Goal: Information Seeking & Learning: Learn about a topic

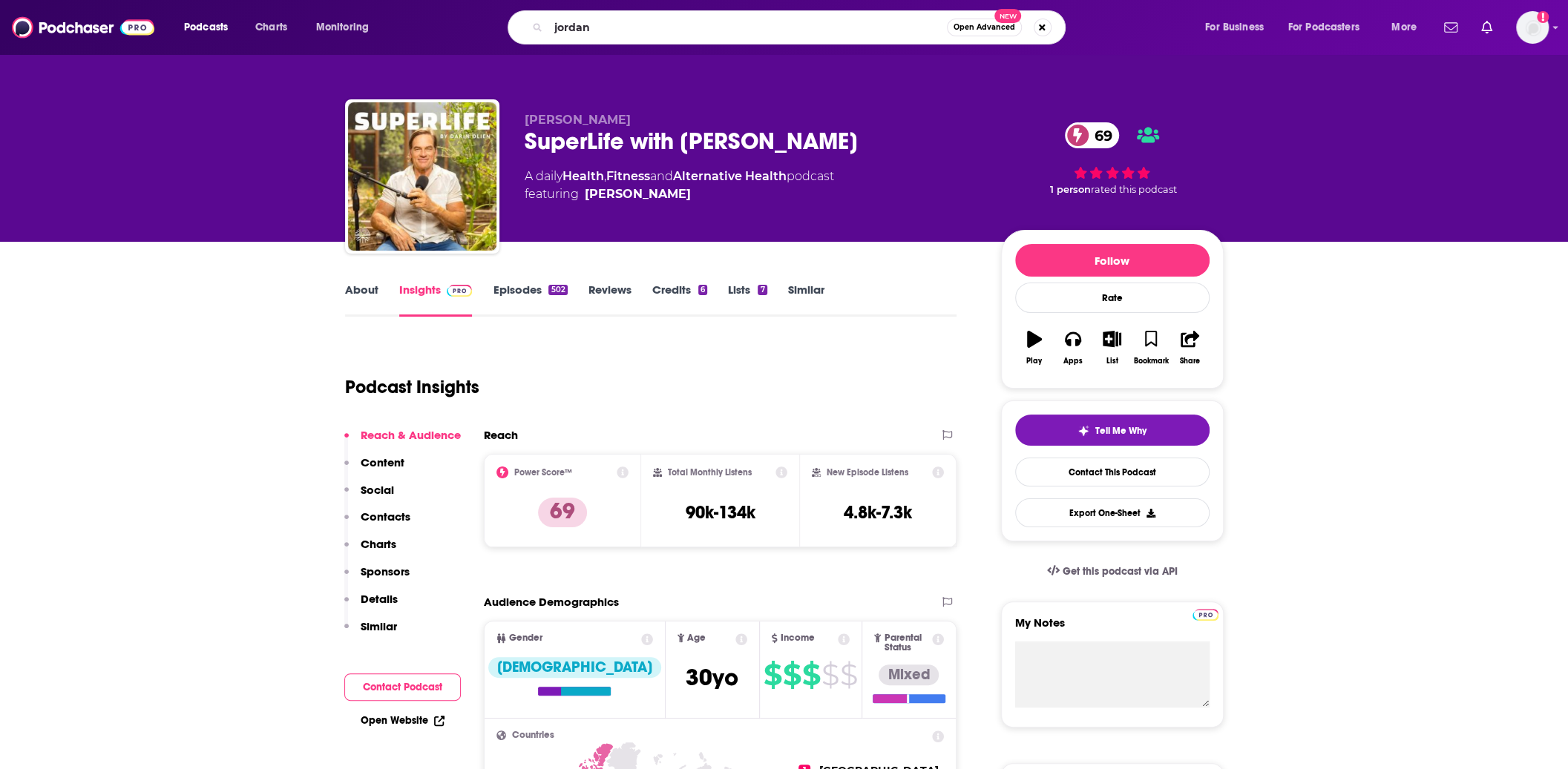
click at [600, 26] on input "jordan" at bounding box center [748, 27] width 399 height 24
type input "j"
click at [552, 30] on input "Search podcasts, credits, & more..." at bounding box center [739, 27] width 382 height 24
click at [601, 30] on input "Search podcasts, credits, & more..." at bounding box center [739, 27] width 382 height 24
type input "balanced blonde"
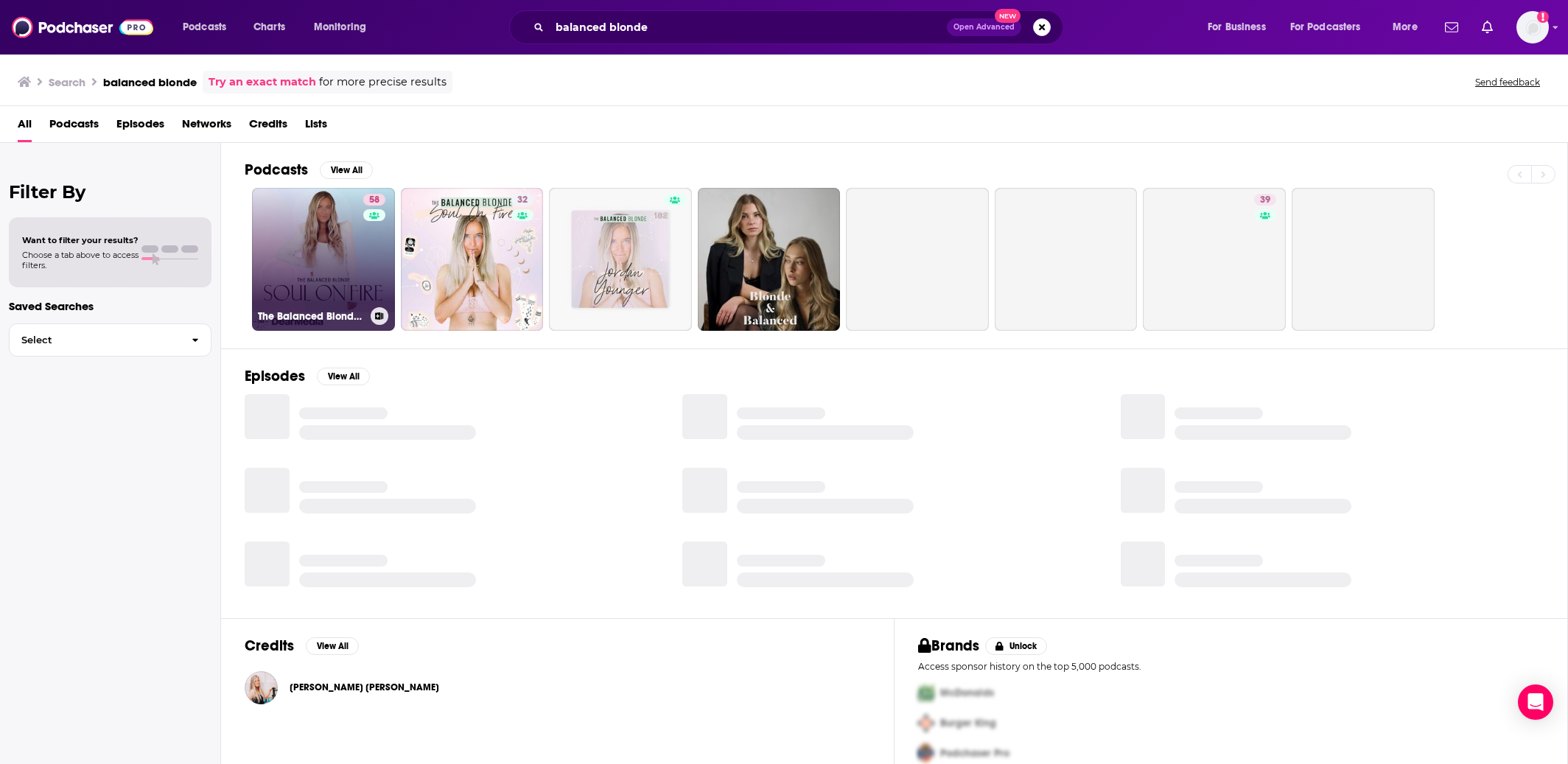
click at [327, 250] on link "58 The Balanced Blonde // Soul On Fire" at bounding box center [323, 259] width 143 height 143
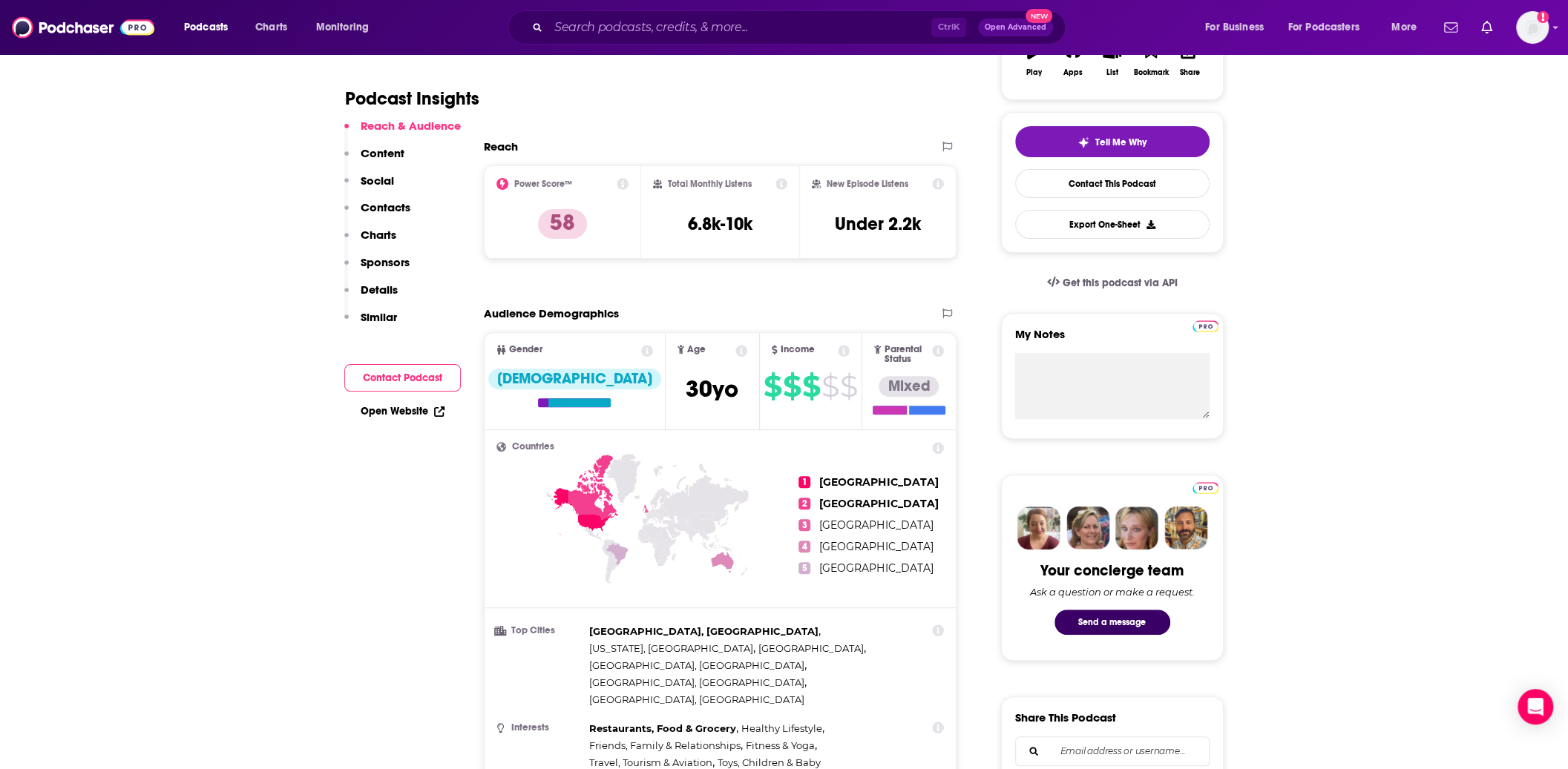
scroll to position [297, 0]
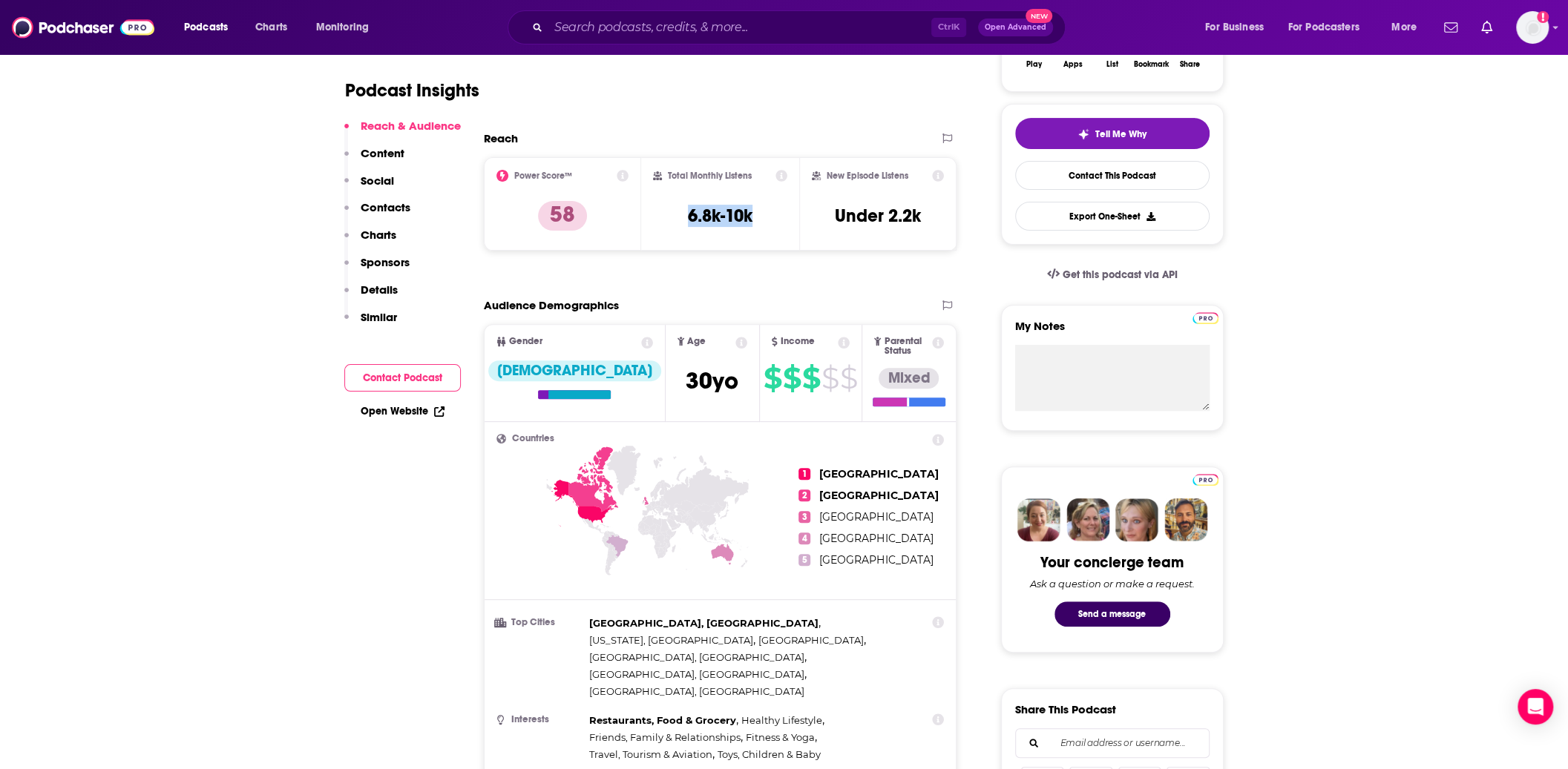
drag, startPoint x: 690, startPoint y: 211, endPoint x: 751, endPoint y: 242, distance: 68.4
click at [757, 222] on div "Total Monthly Listens 6.8k-10k" at bounding box center [720, 203] width 134 height 68
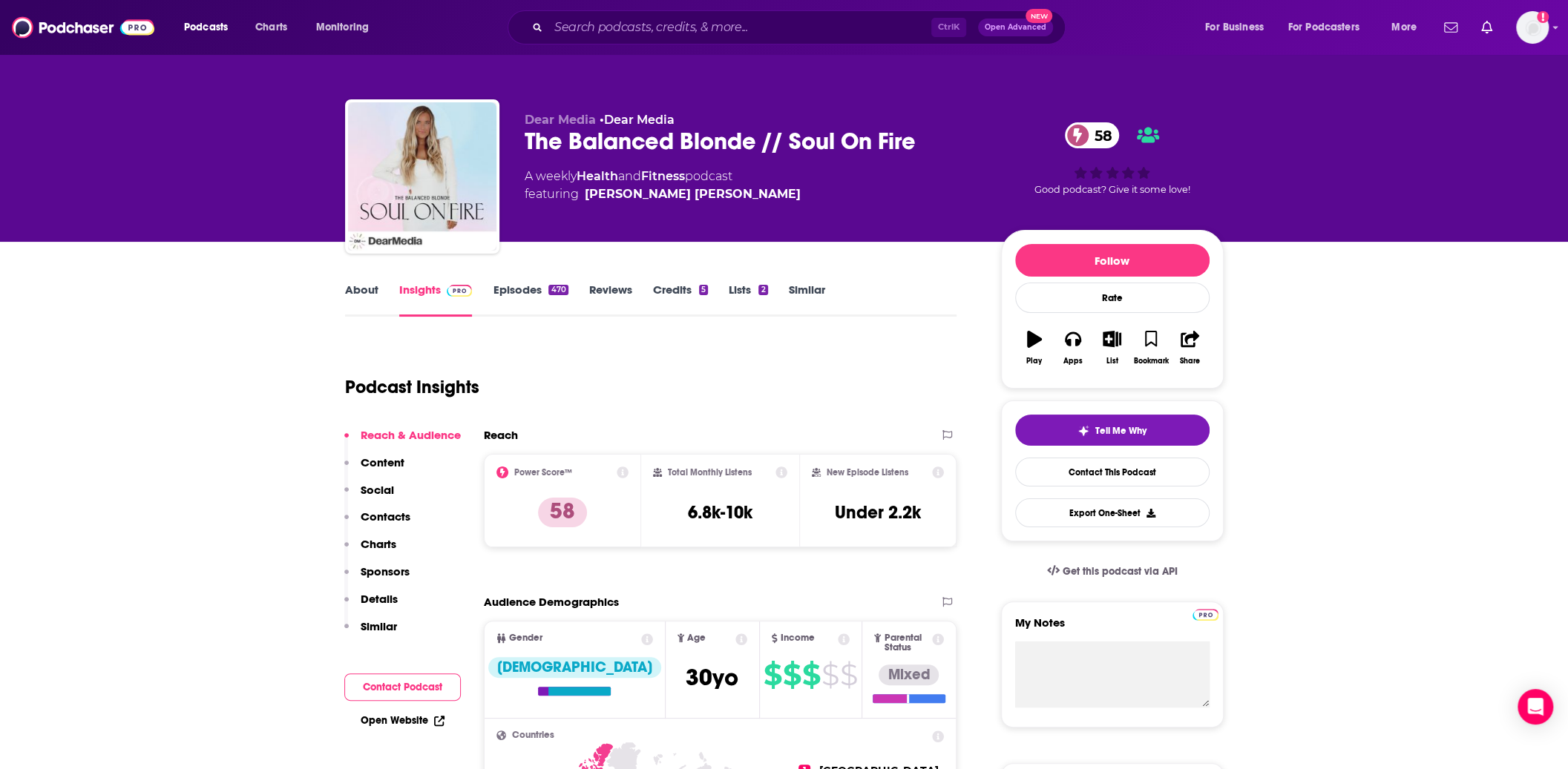
click at [779, 472] on icon at bounding box center [781, 472] width 12 height 12
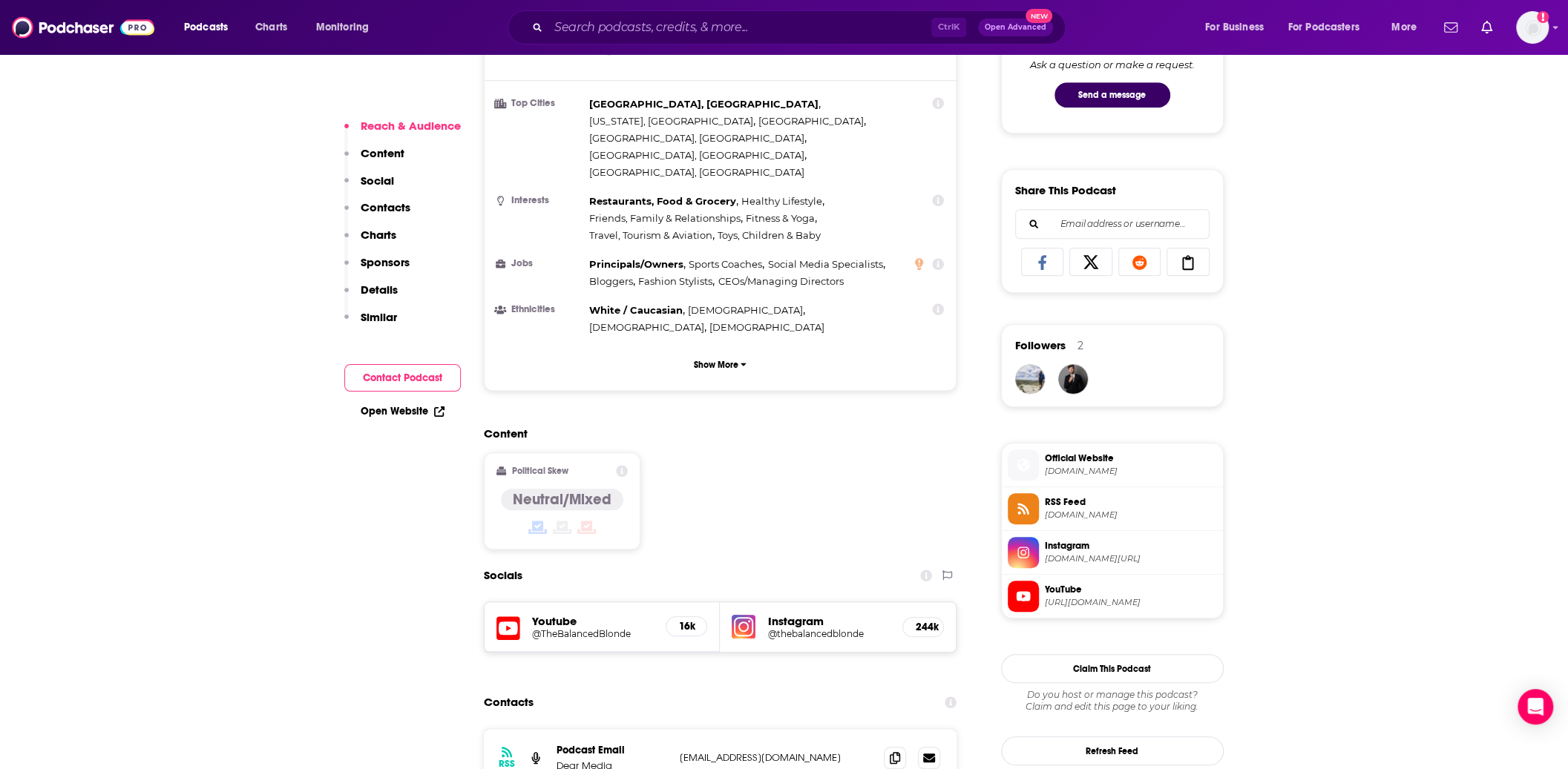
scroll to position [1038, 0]
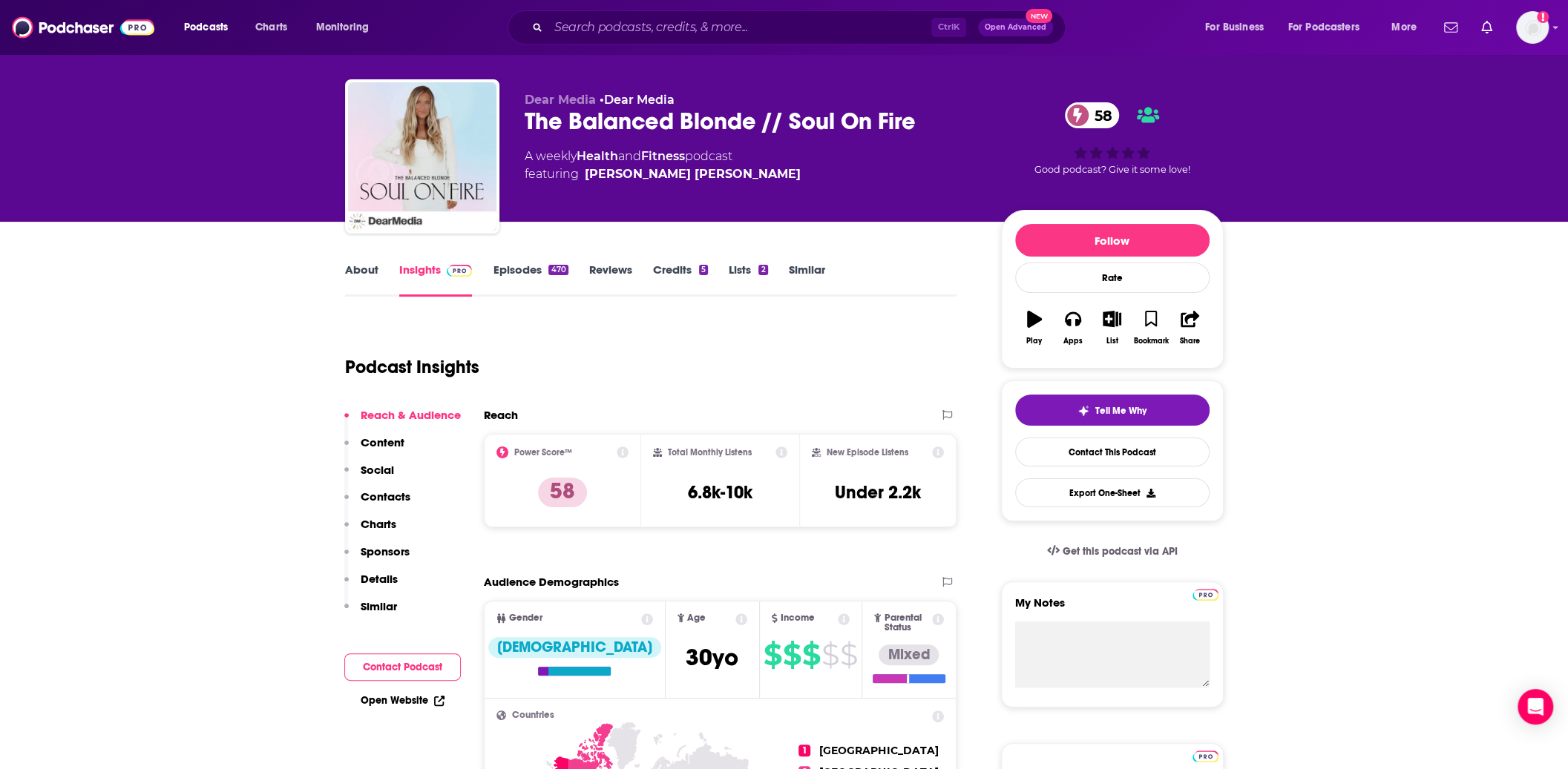
scroll to position [0, 0]
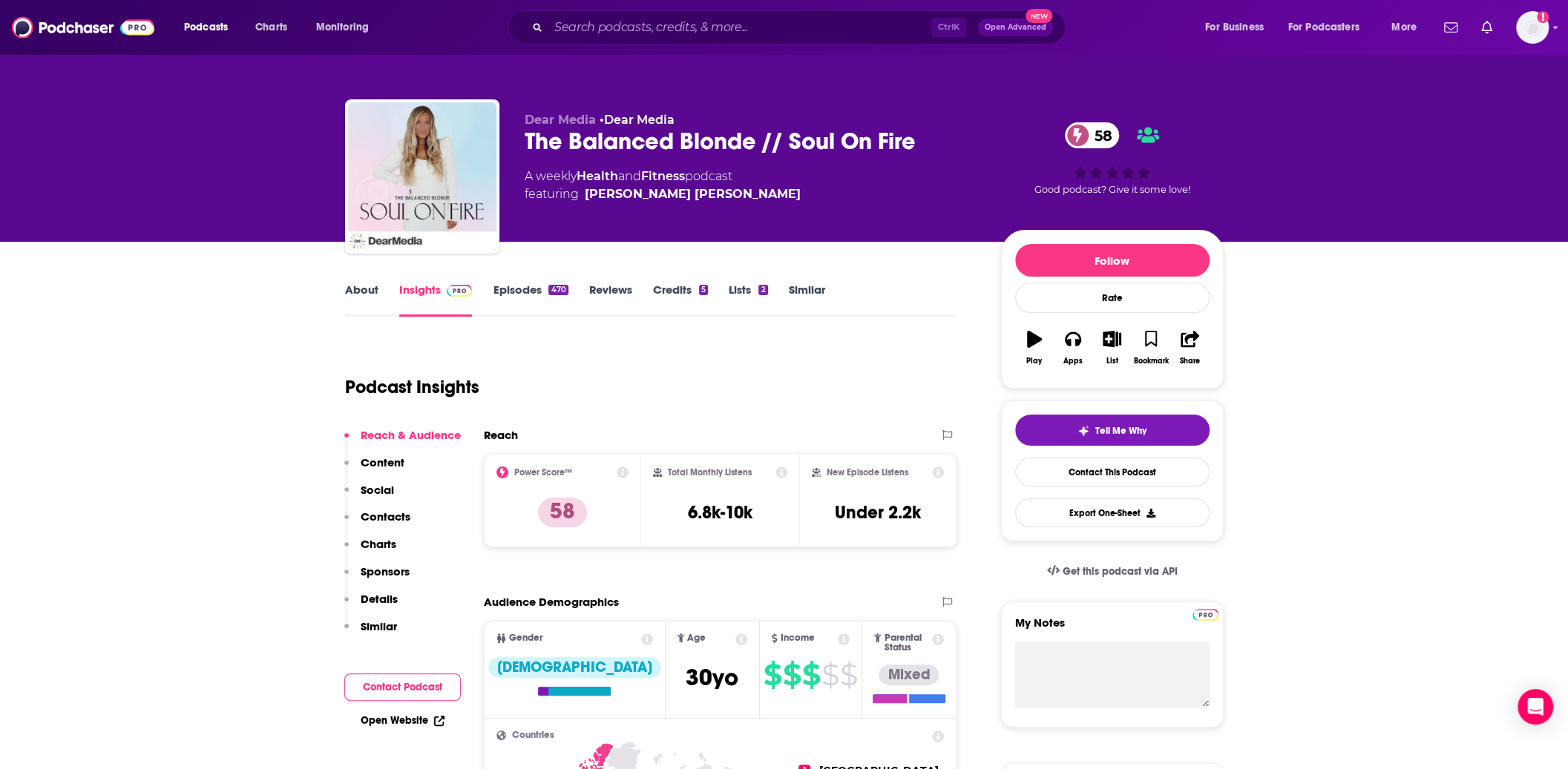
click at [785, 477] on icon at bounding box center [781, 472] width 12 height 12
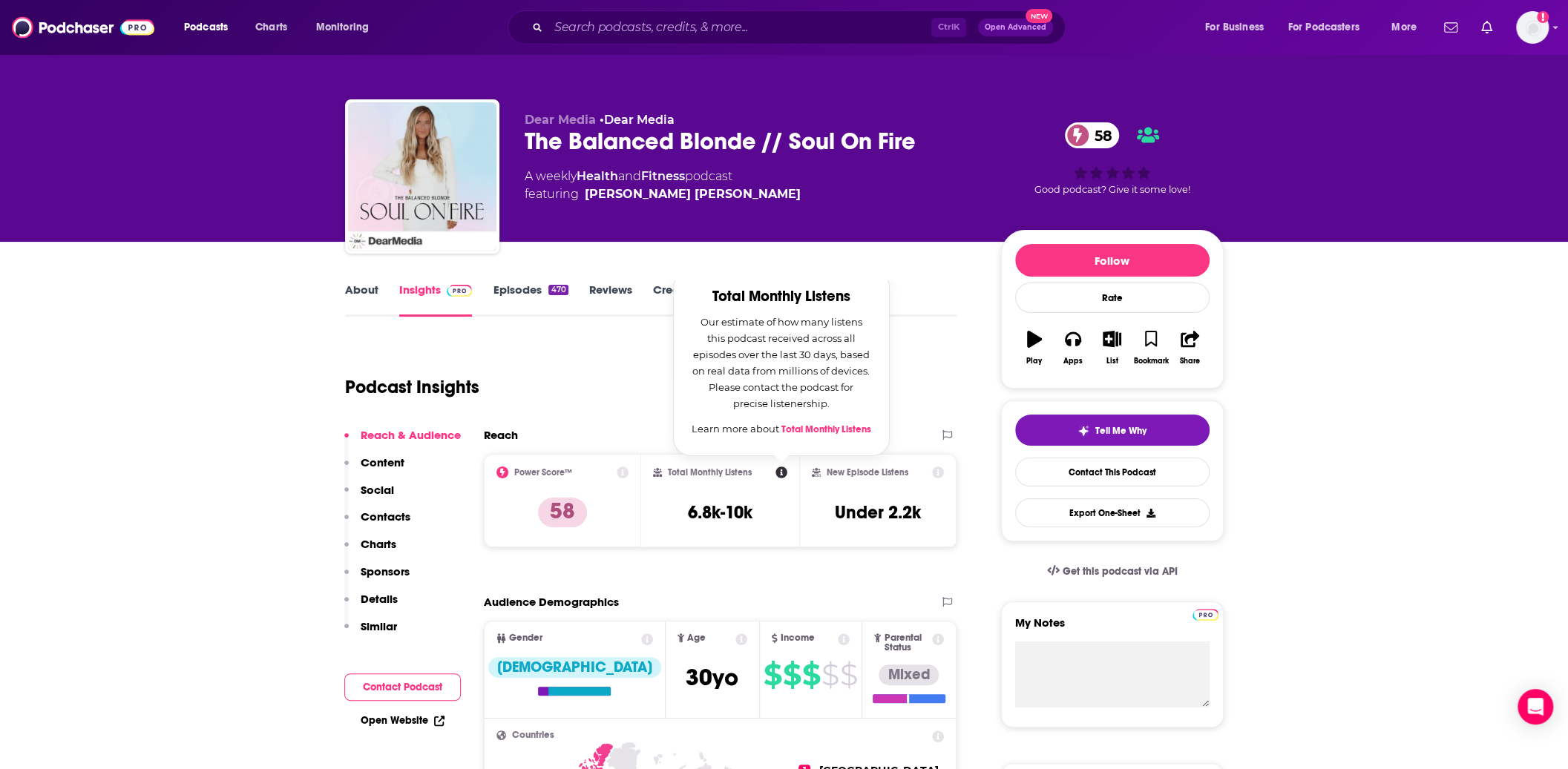
click at [625, 395] on div "Podcast Insights" at bounding box center [645, 378] width 600 height 75
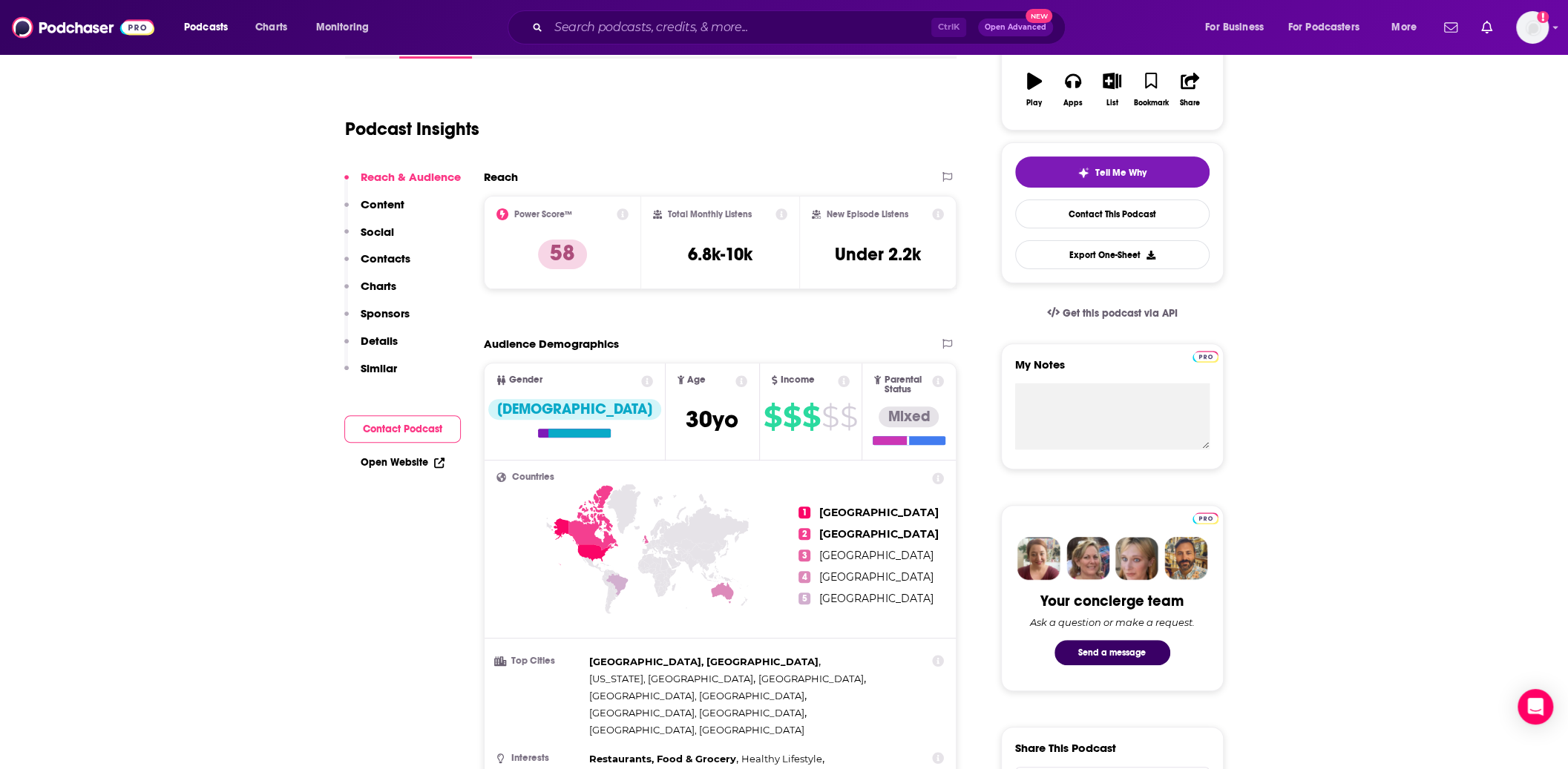
scroll to position [297, 0]
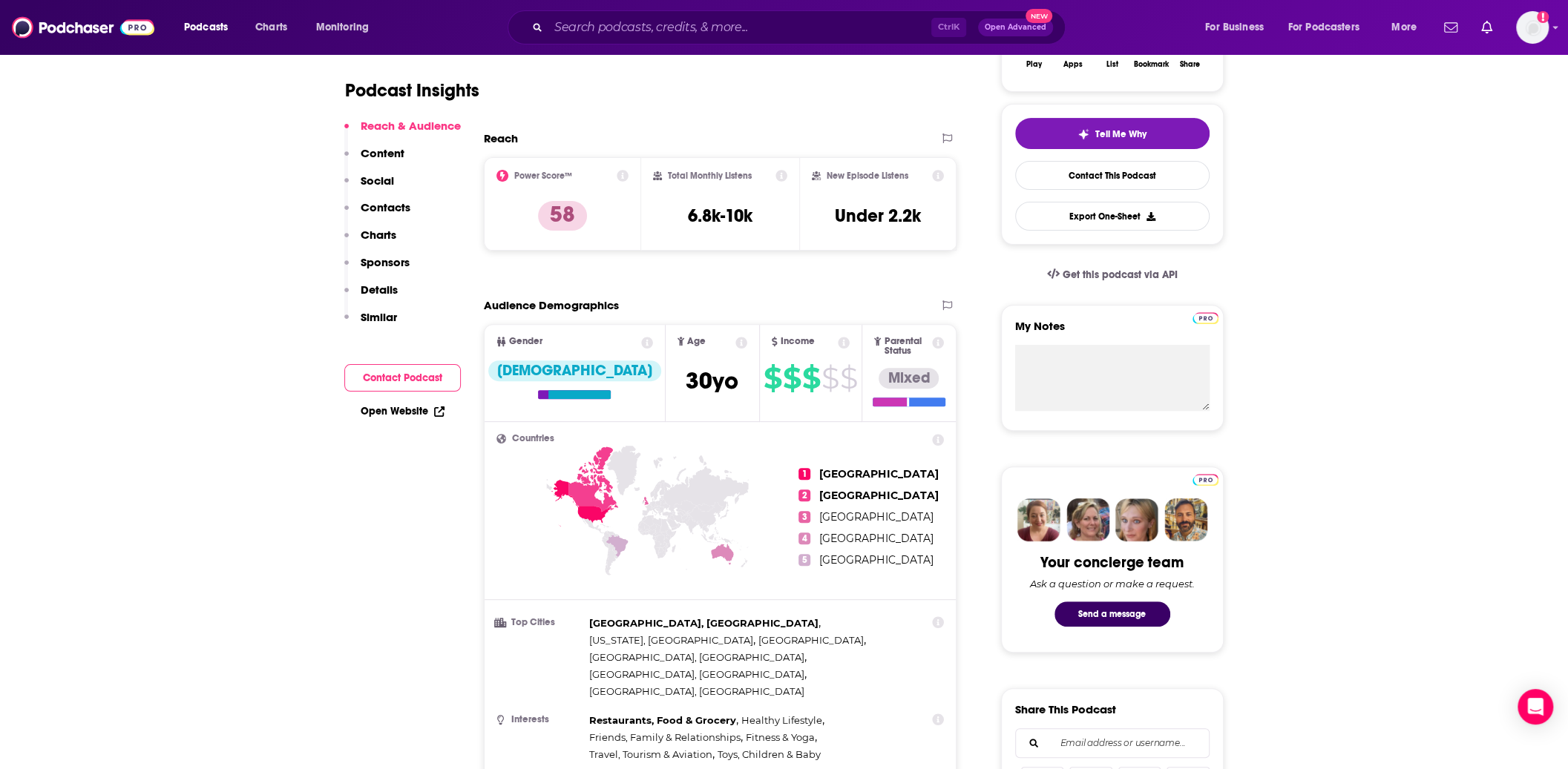
click at [786, 174] on icon at bounding box center [781, 175] width 12 height 12
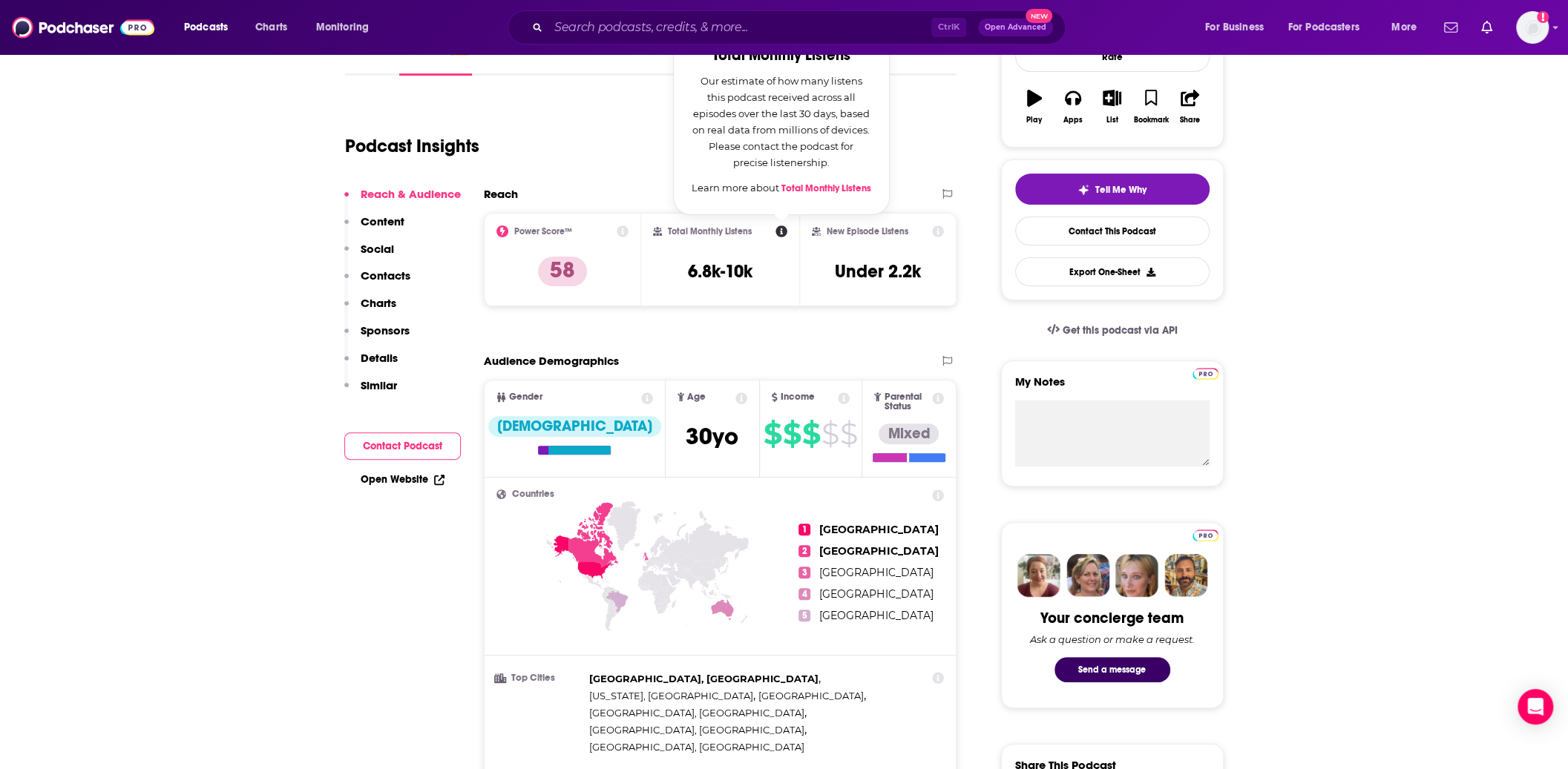
scroll to position [148, 0]
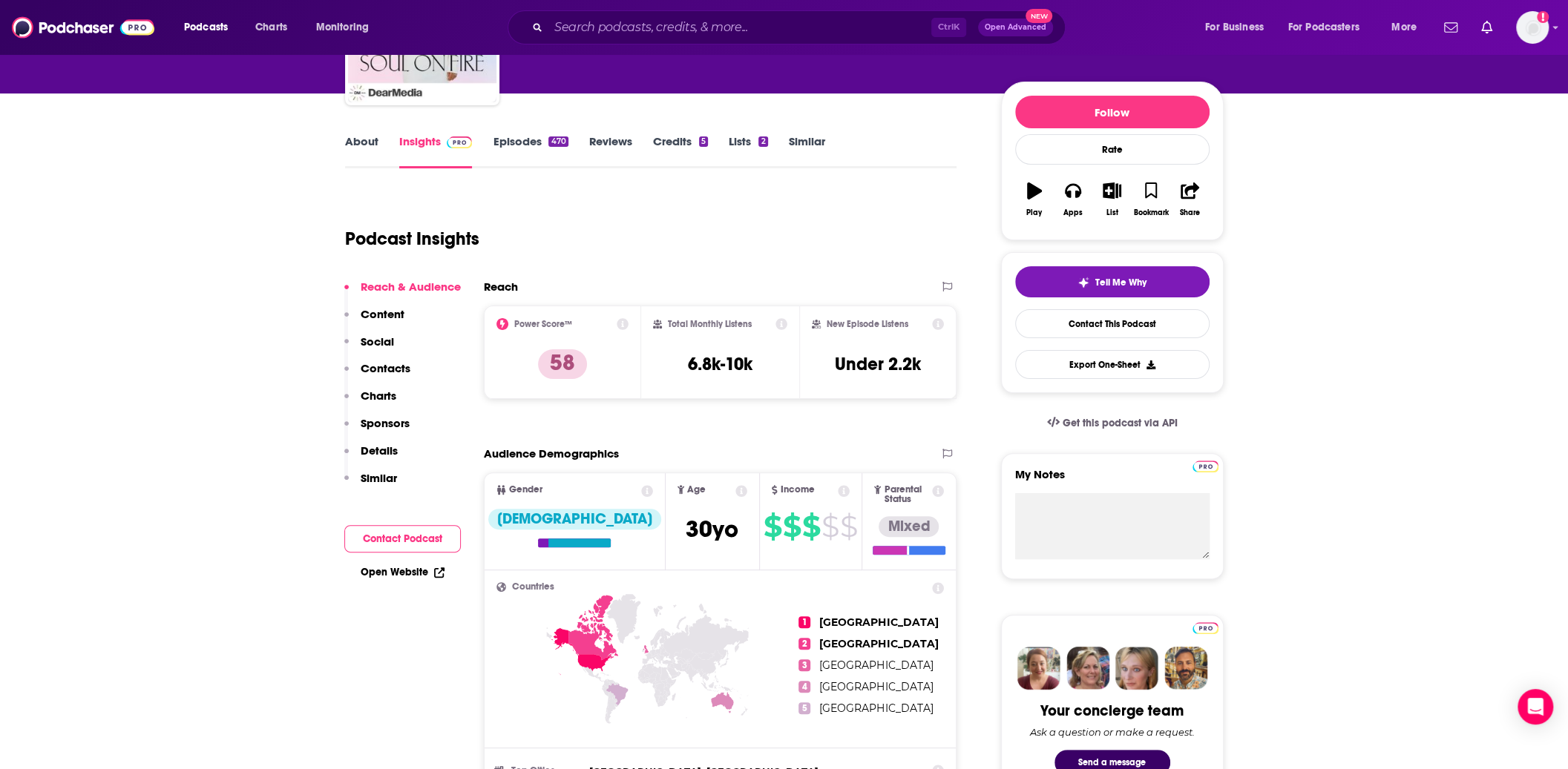
click at [596, 244] on div "Podcast Insights" at bounding box center [645, 230] width 600 height 75
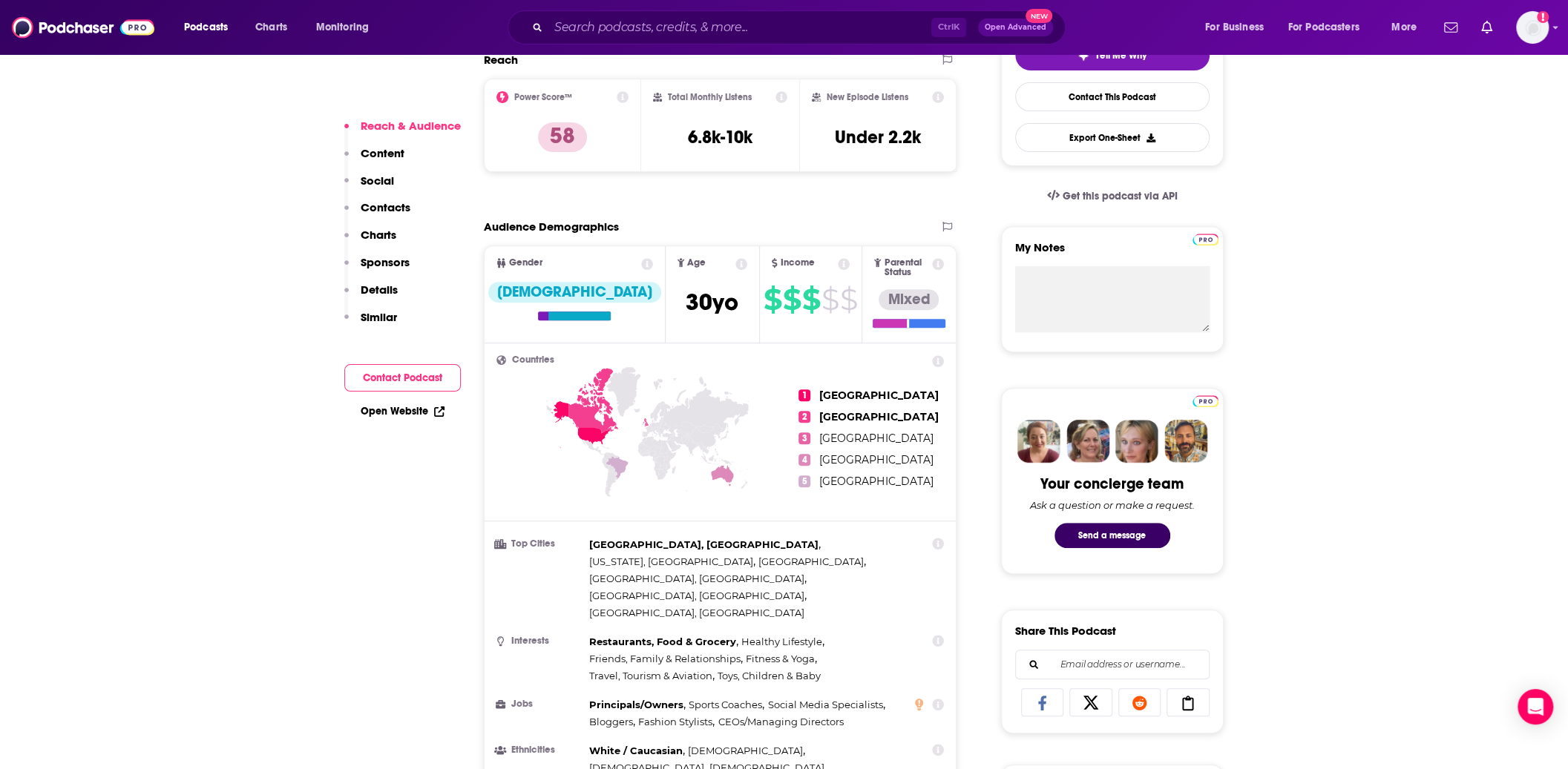
scroll to position [370, 0]
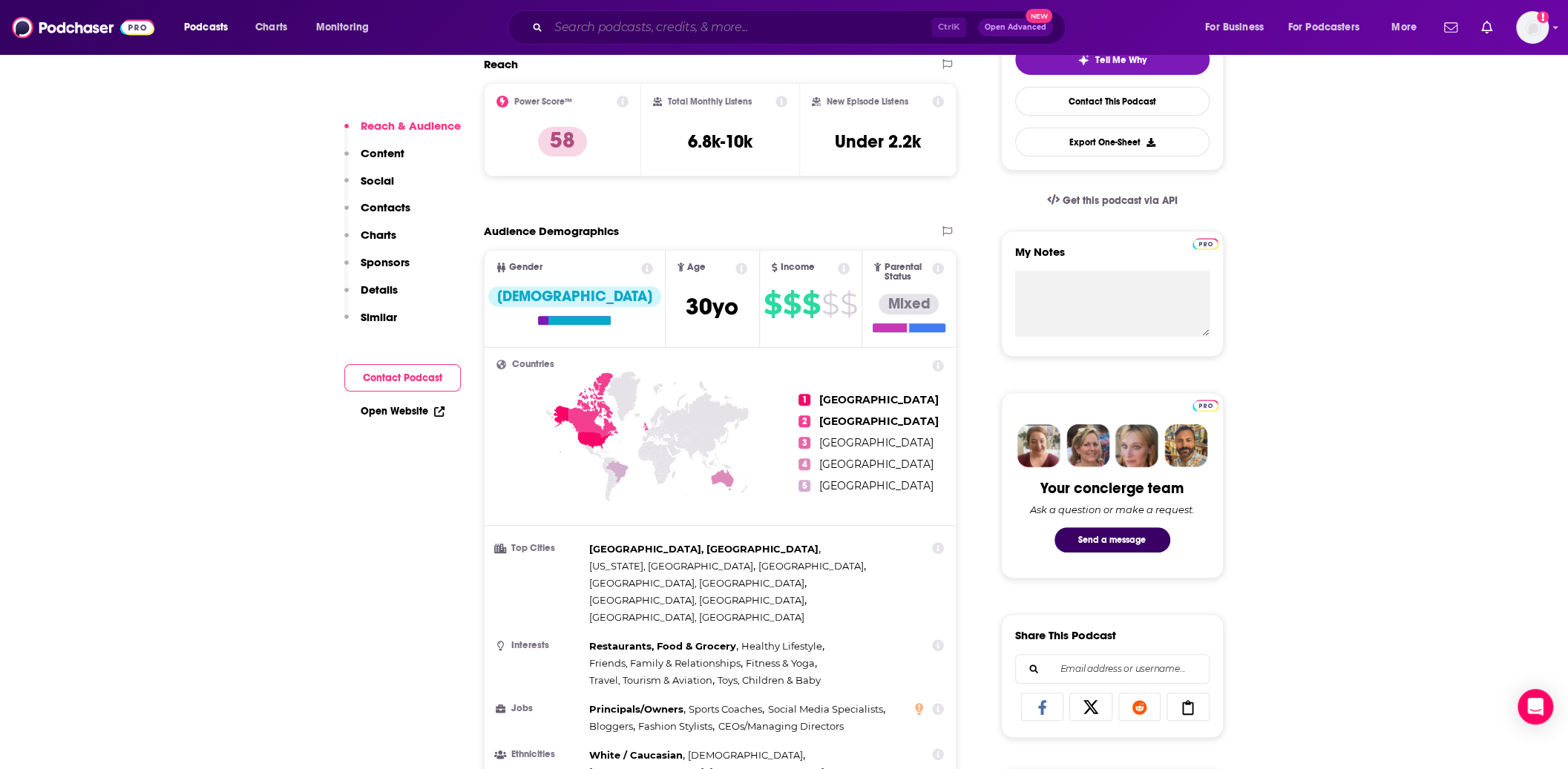
click at [628, 34] on input "Search podcasts, credits, & more..." at bounding box center [739, 27] width 382 height 24
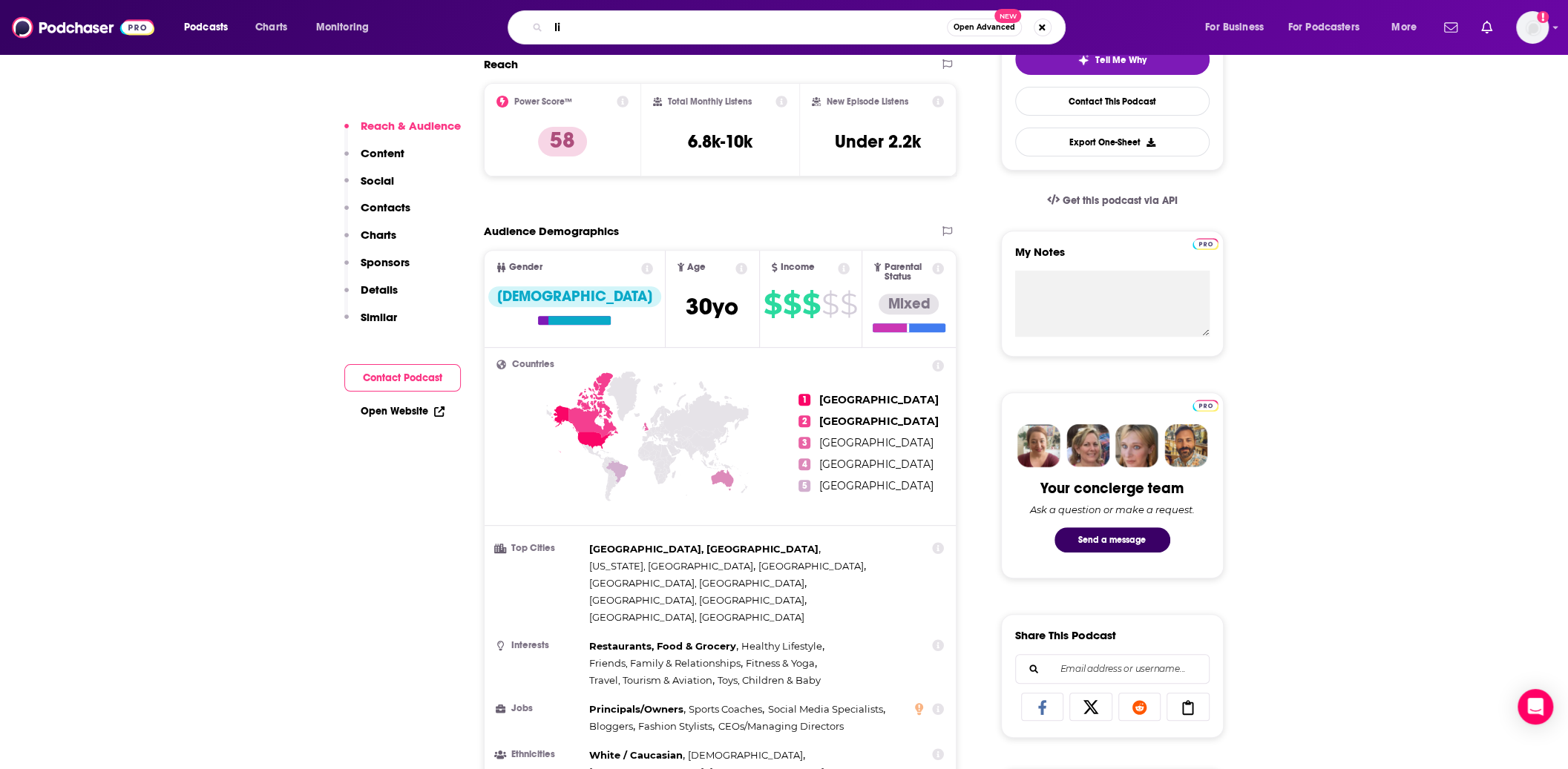
type input "l"
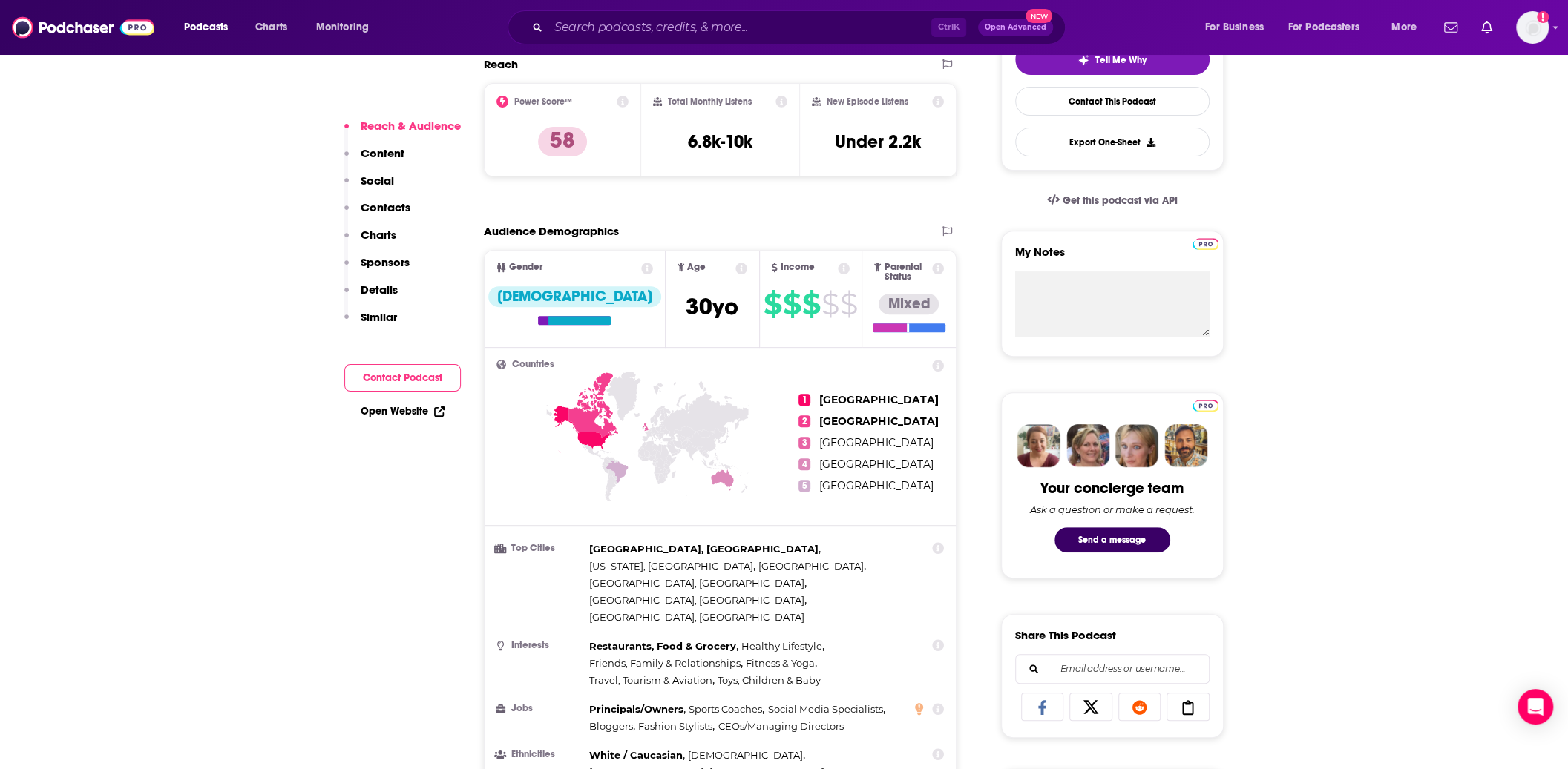
scroll to position [0, 0]
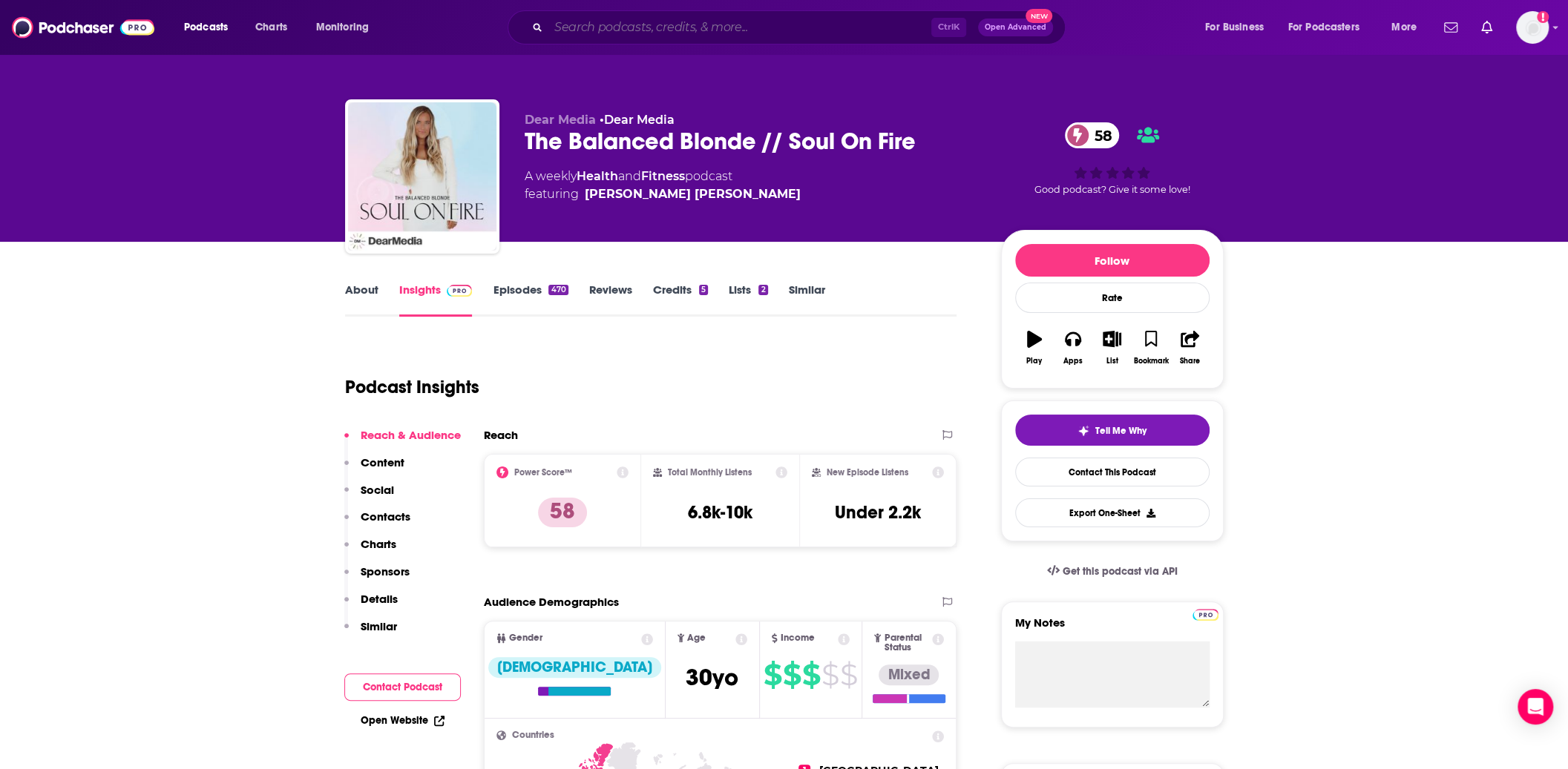
click at [721, 21] on input "Search podcasts, credits, & more..." at bounding box center [739, 27] width 382 height 24
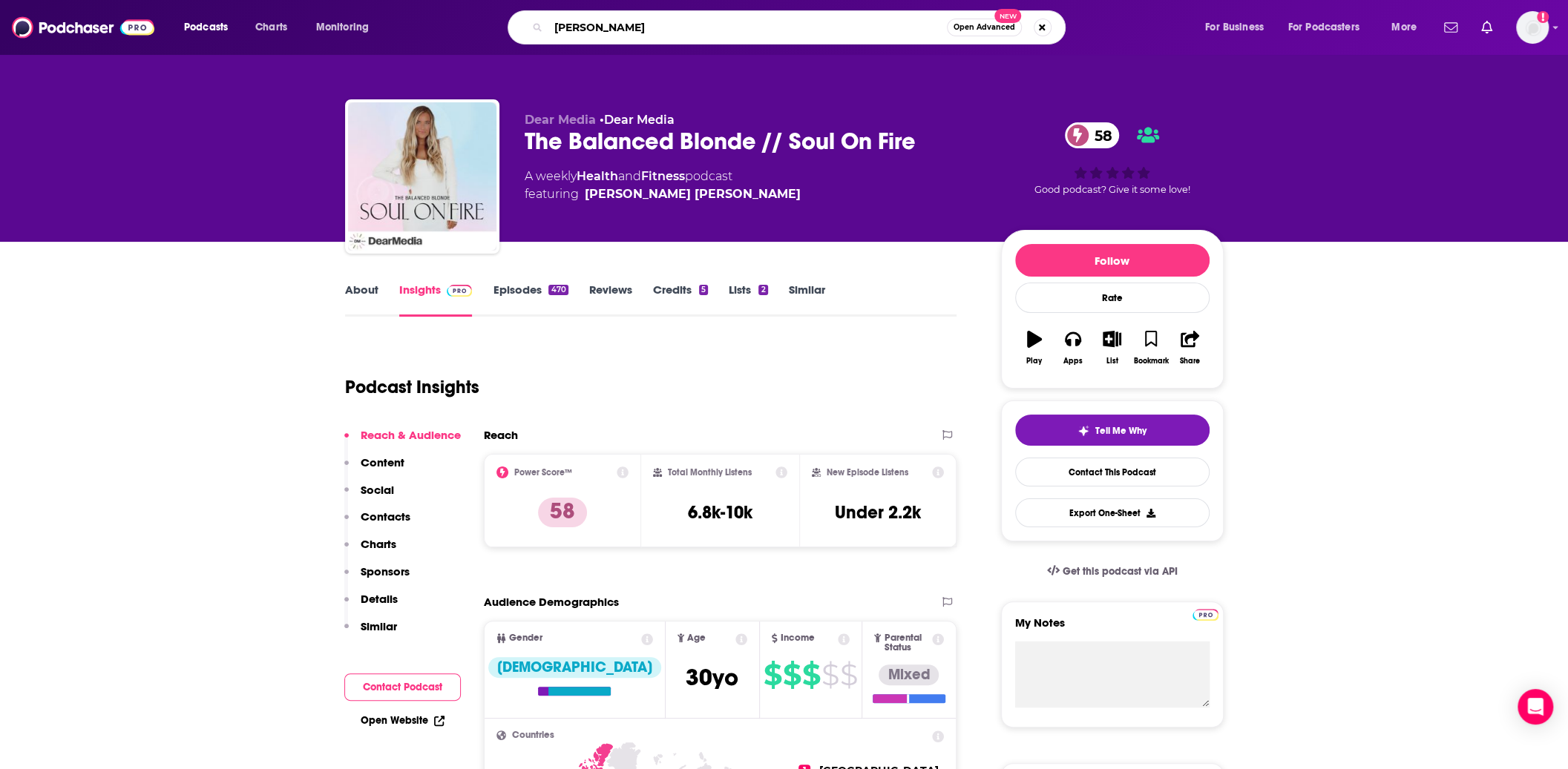
type input "[PERSON_NAME]"
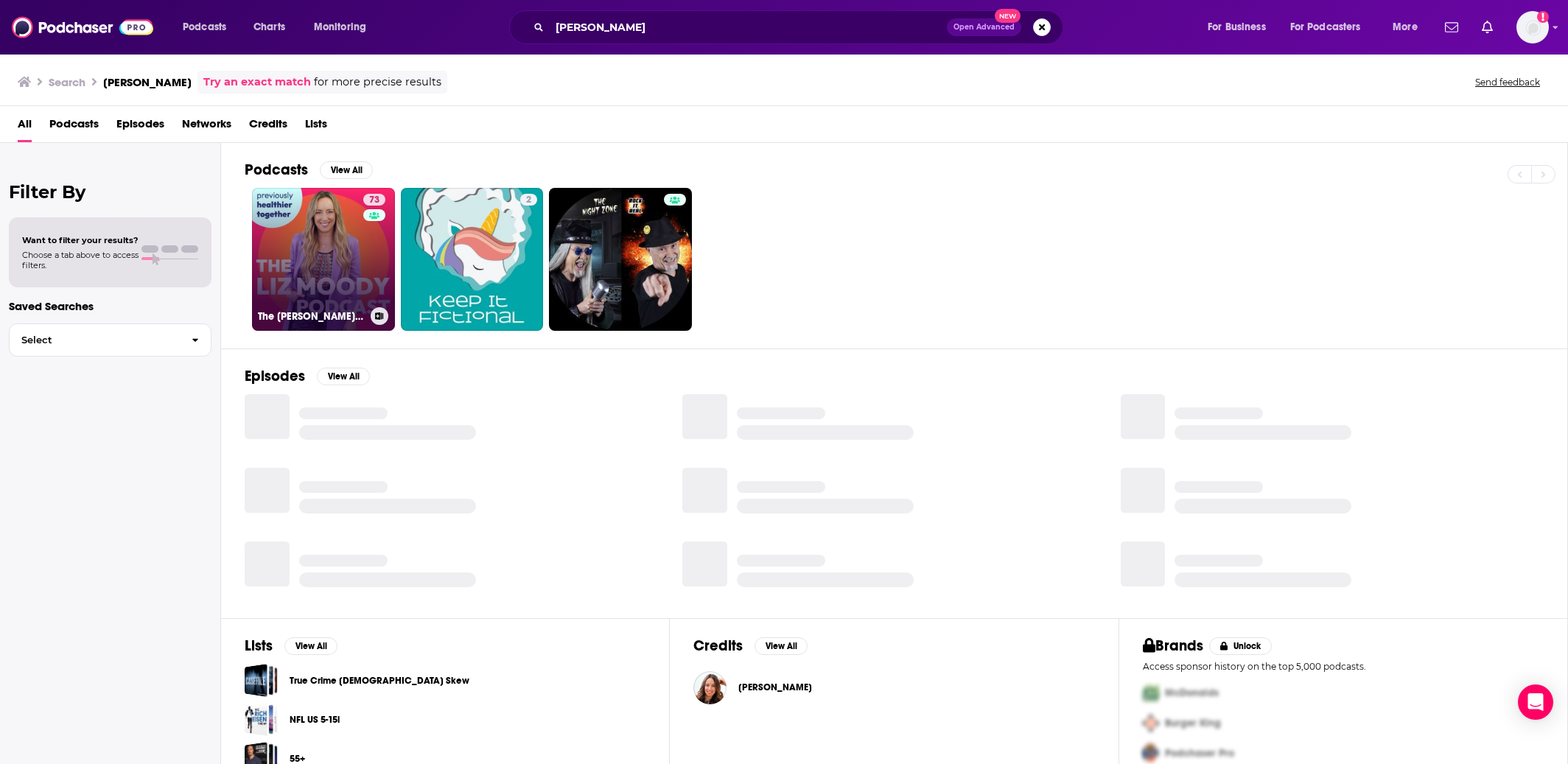
click at [333, 231] on link "73 The [PERSON_NAME] Podcast" at bounding box center [323, 259] width 143 height 143
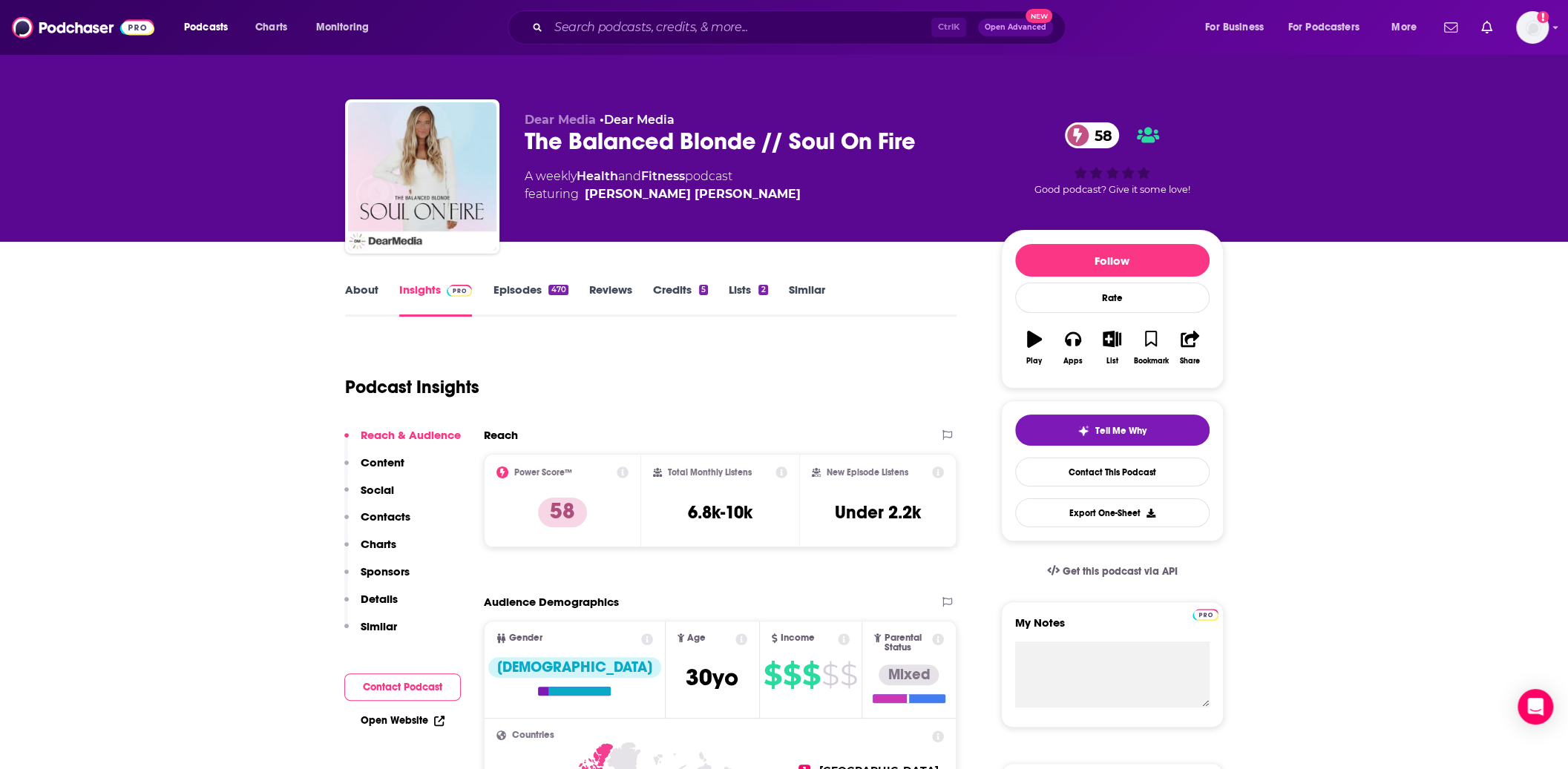
click at [707, 21] on input "Search podcasts, credits, & more..." at bounding box center [739, 27] width 382 height 24
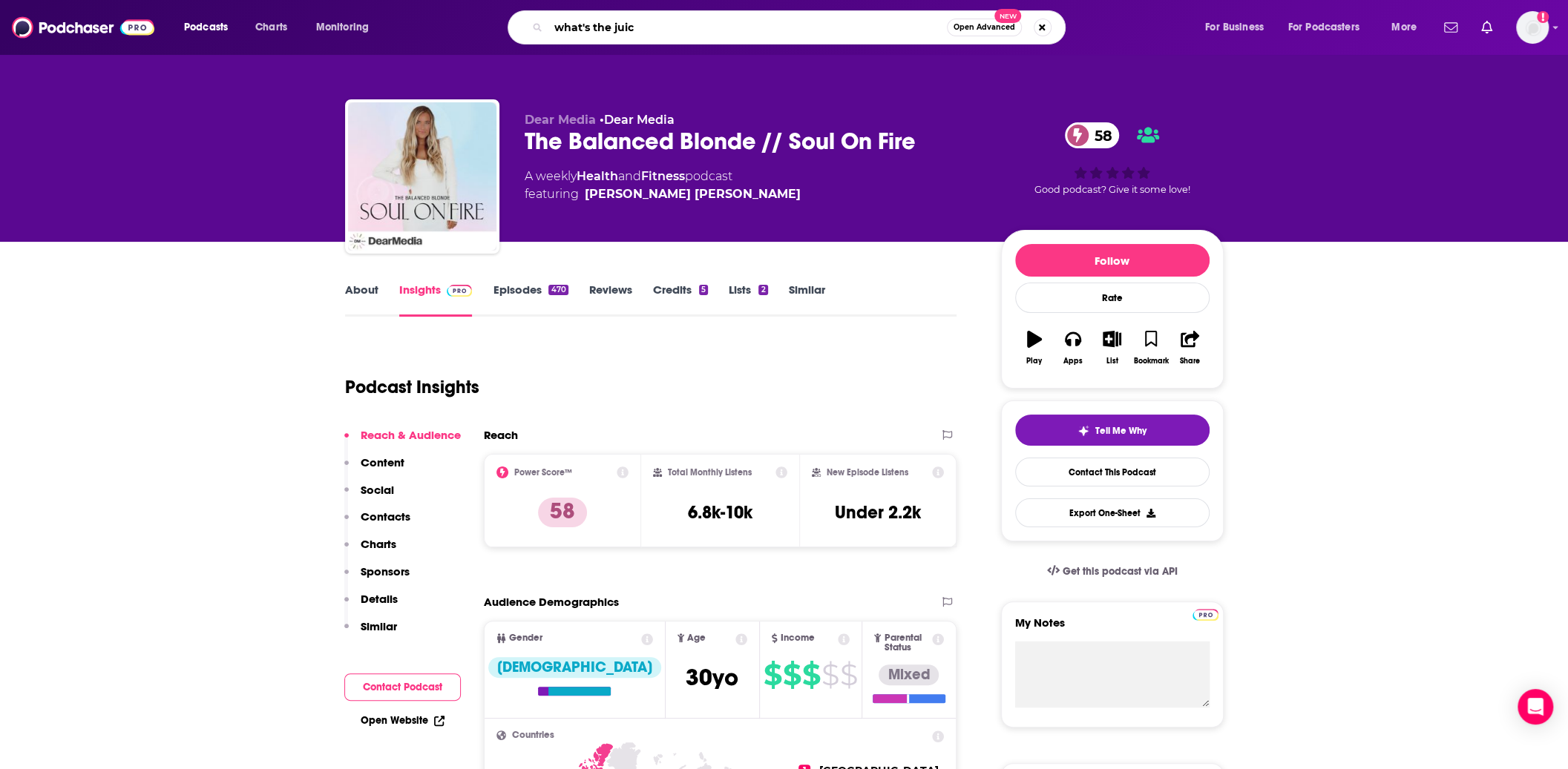
type input "what's the juice"
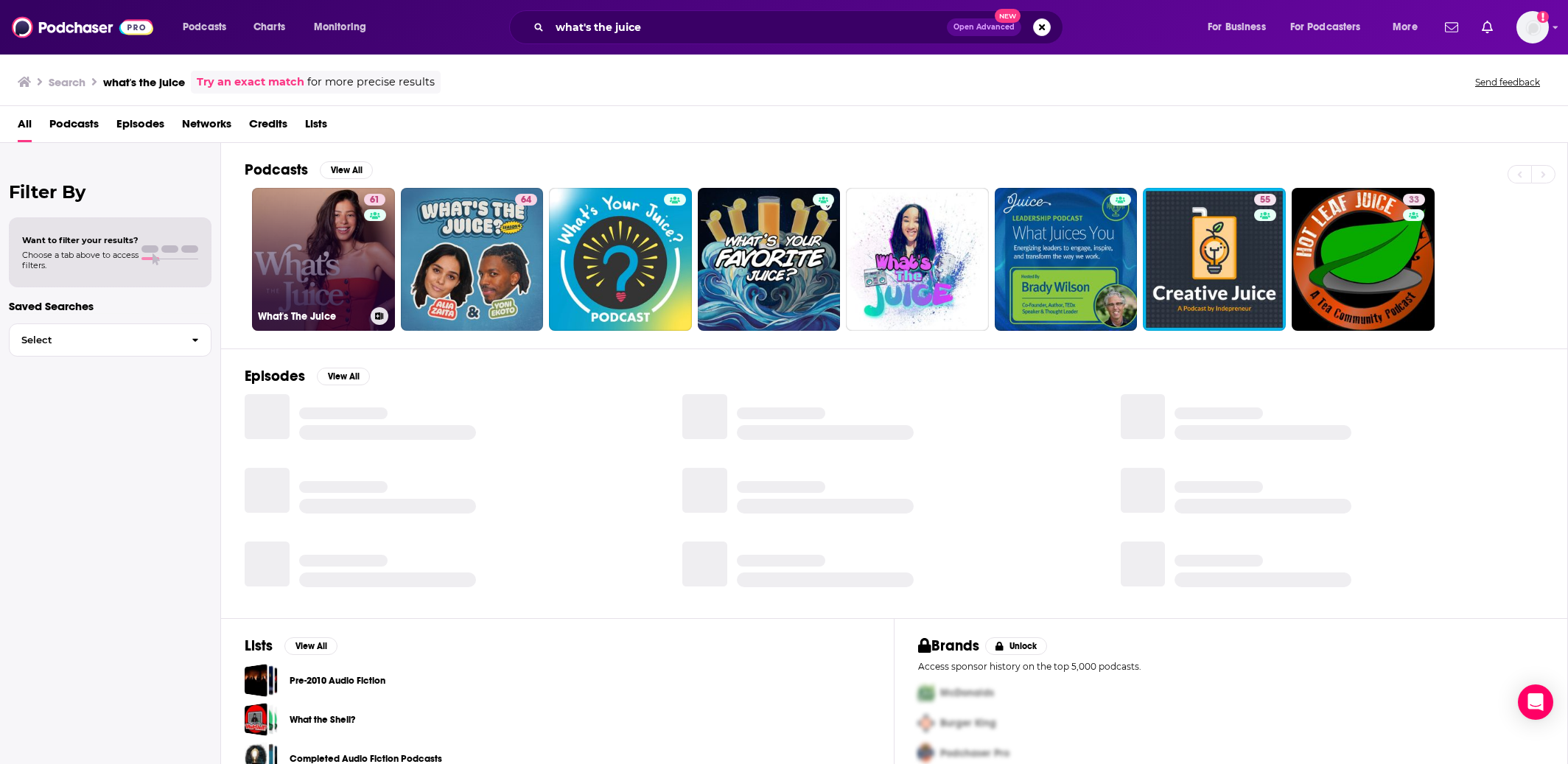
click at [321, 247] on link "61 What's The Juice" at bounding box center [323, 259] width 143 height 143
